Goal: Learn about a topic

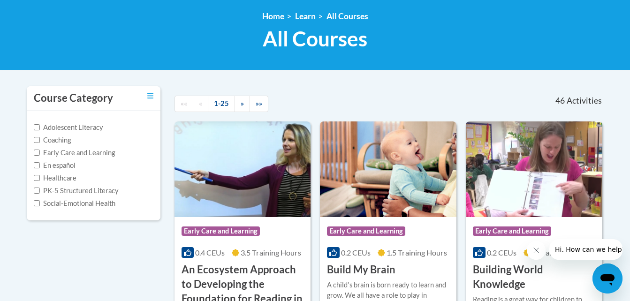
scroll to position [156, 0]
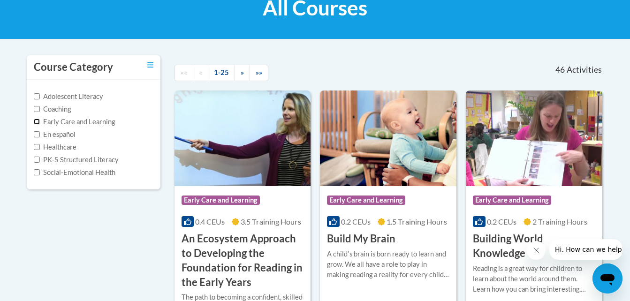
click at [39, 123] on input "Early Care and Learning" at bounding box center [37, 122] width 6 height 6
checkbox input "true"
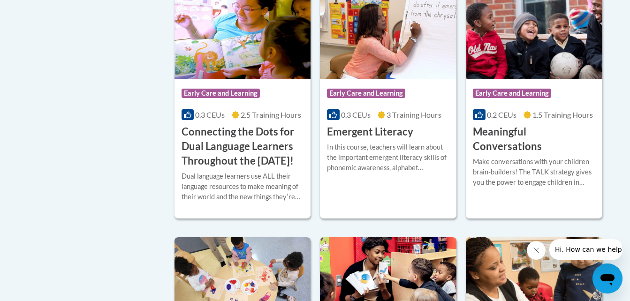
scroll to position [550, 0]
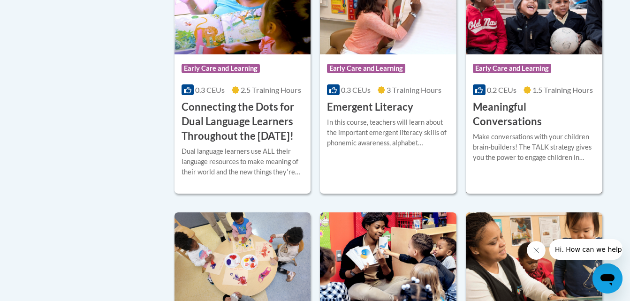
click at [540, 104] on h3 "Meaningful Conversations" at bounding box center [534, 114] width 122 height 29
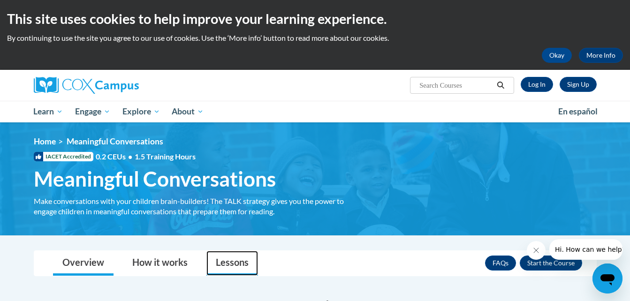
click at [238, 267] on link "Lessons" at bounding box center [232, 263] width 52 height 25
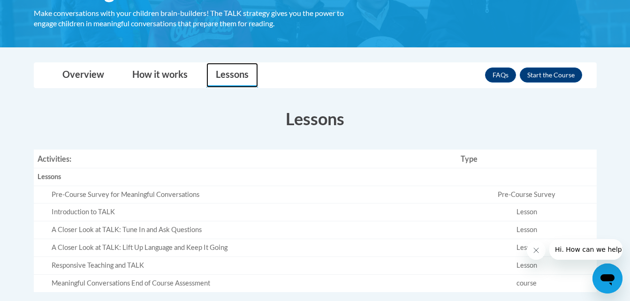
scroll to position [232, 0]
